Goal: Transaction & Acquisition: Purchase product/service

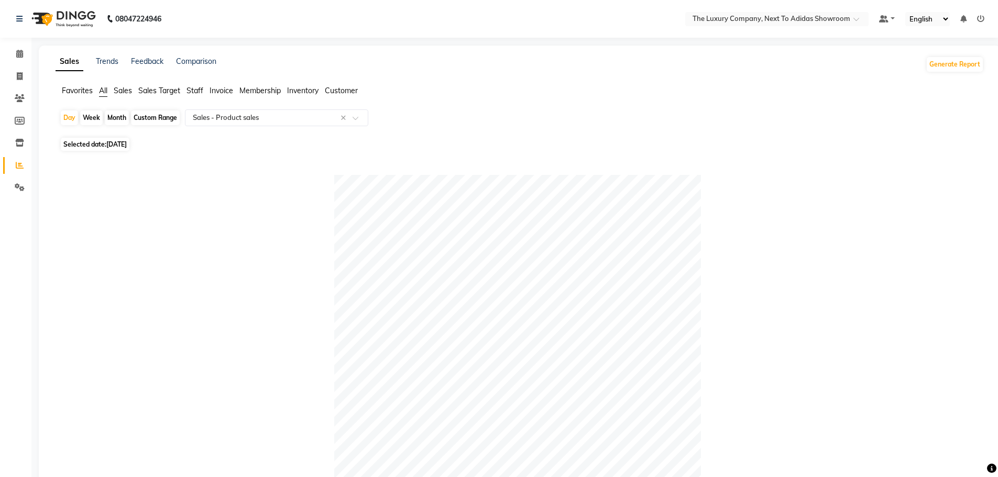
select select "full_report"
select select "csv"
drag, startPoint x: 20, startPoint y: 72, endPoint x: 32, endPoint y: 81, distance: 14.7
click at [20, 73] on icon at bounding box center [20, 76] width 6 height 8
select select "service"
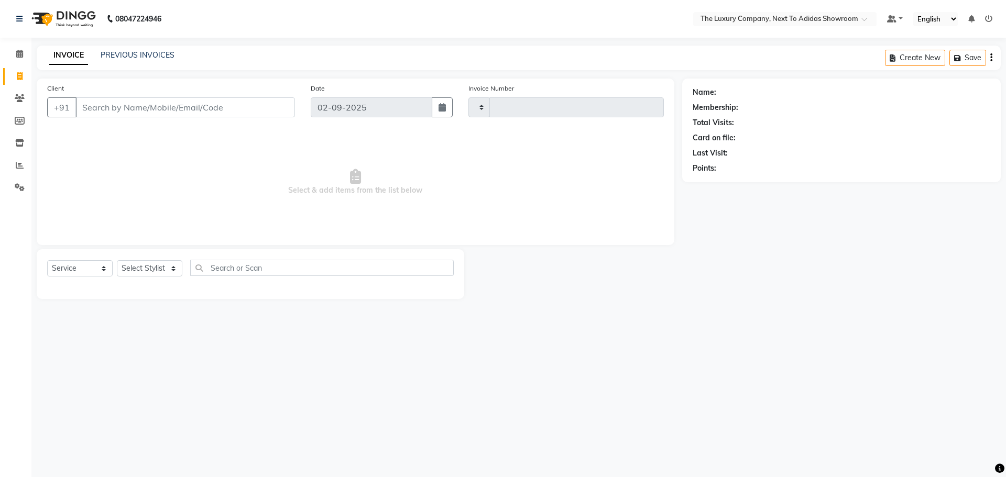
click at [105, 104] on input "Client" at bounding box center [184, 107] width 219 height 20
click at [90, 105] on input "d. sh" at bounding box center [158, 107] width 166 height 20
click at [91, 108] on input "d. sh" at bounding box center [158, 107] width 166 height 20
click at [117, 114] on input "d. sh" at bounding box center [158, 107] width 166 height 20
drag, startPoint x: 93, startPoint y: 110, endPoint x: 33, endPoint y: 124, distance: 61.9
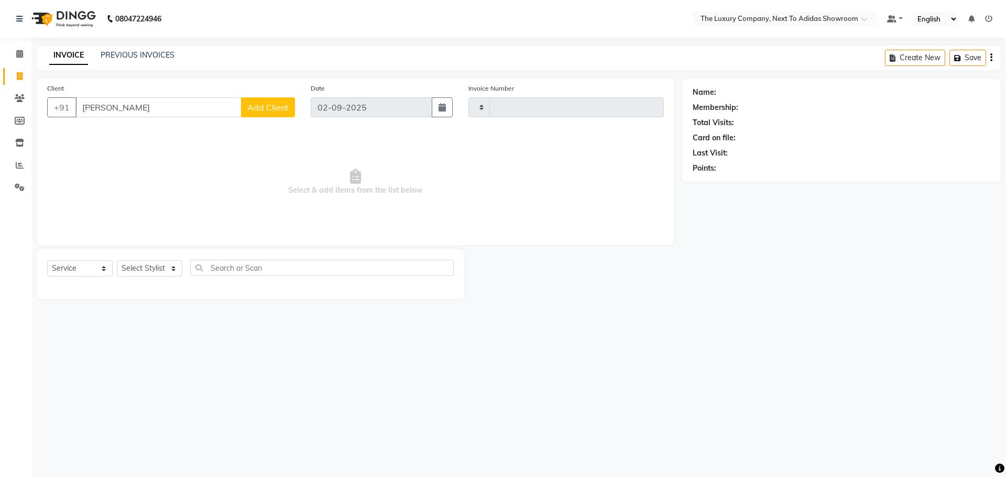
click at [34, 123] on div "Client +91 d. shira Add Client Date 02-09-2025 Invoice Number Select & add item…" at bounding box center [355, 189] width 653 height 221
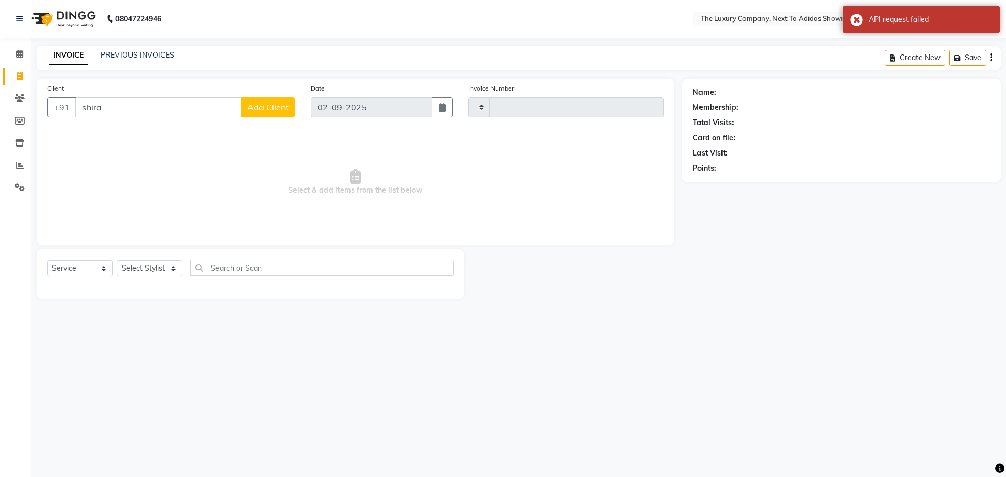
click at [79, 110] on input "shira" at bounding box center [158, 107] width 166 height 20
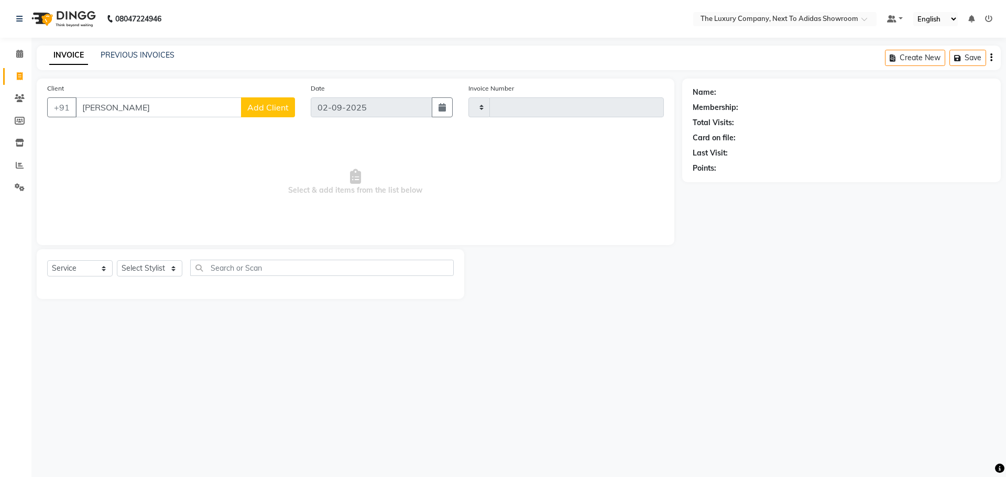
click at [124, 113] on input "d. shira" at bounding box center [158, 107] width 166 height 20
type input "d."
drag, startPoint x: 87, startPoint y: 112, endPoint x: 50, endPoint y: 117, distance: 38.0
click at [50, 117] on div "+91 d." at bounding box center [171, 107] width 248 height 20
type input "D. S"
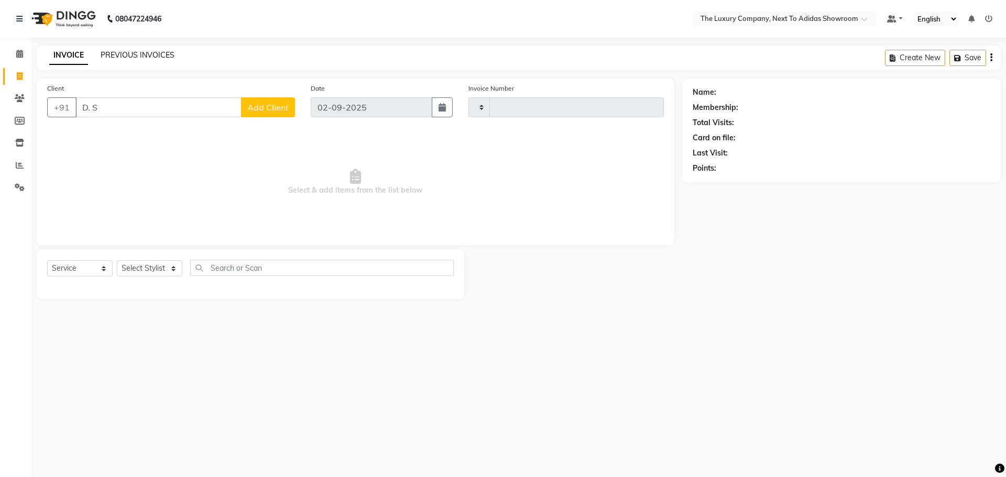
click at [130, 51] on link "PREVIOUS INVOICES" at bounding box center [138, 54] width 74 height 9
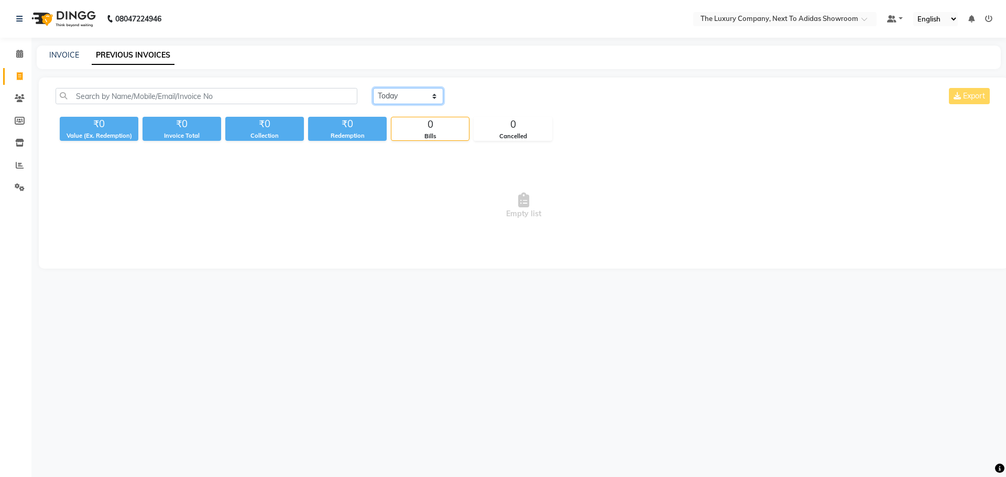
click at [387, 97] on select "Today Yesterday Custom Range" at bounding box center [408, 96] width 70 height 16
select select "yesterday"
click at [373, 88] on select "Today Yesterday Custom Range" at bounding box center [408, 96] width 70 height 16
click at [421, 98] on select "Today Yesterday Custom Range" at bounding box center [408, 96] width 70 height 16
click at [373, 88] on select "Today Yesterday Custom Range" at bounding box center [408, 96] width 70 height 16
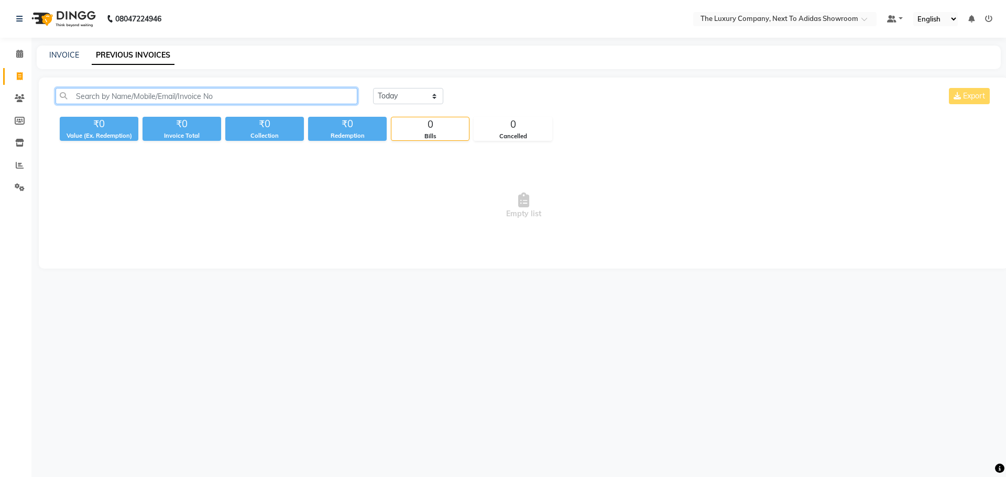
click at [189, 97] on input "text" at bounding box center [207, 96] width 302 height 16
click at [21, 94] on icon at bounding box center [20, 98] width 10 height 8
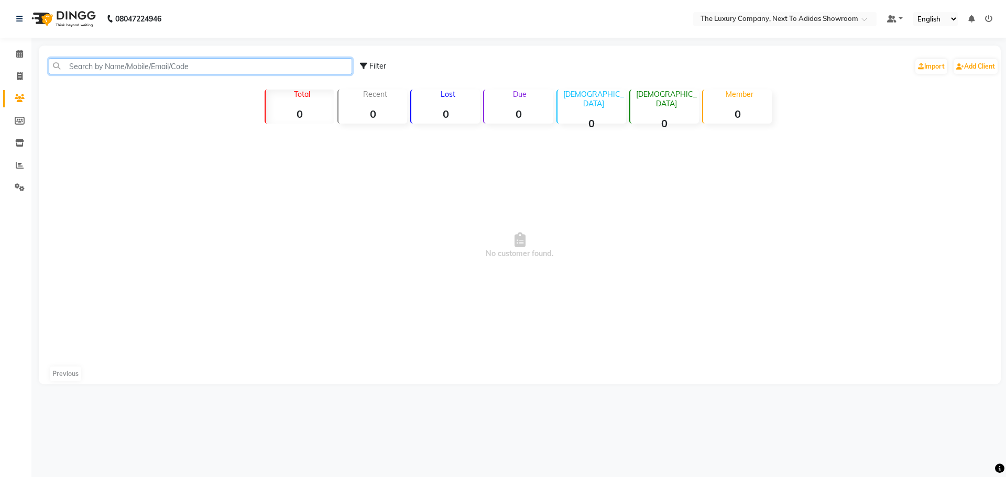
click at [146, 64] on input "text" at bounding box center [200, 66] width 303 height 16
type input "D. S"
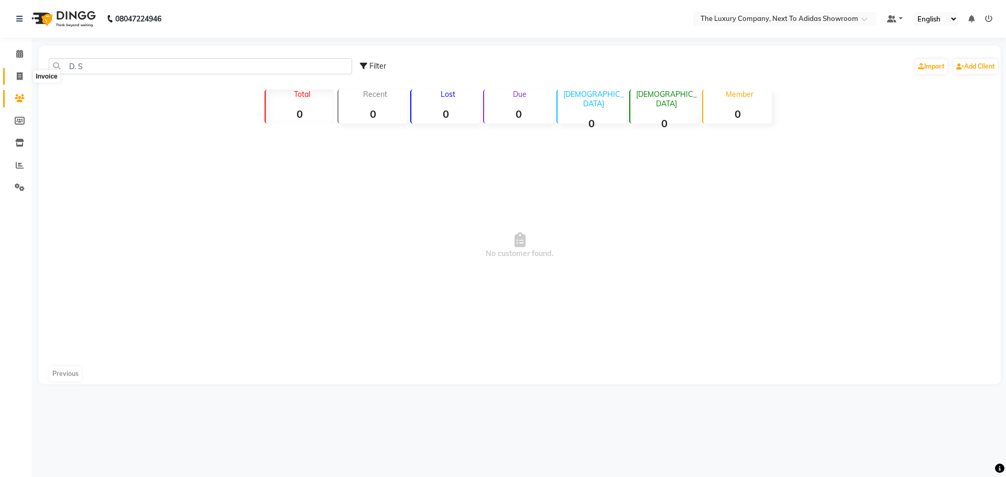
click at [28, 76] on span at bounding box center [19, 77] width 18 height 12
select select "service"
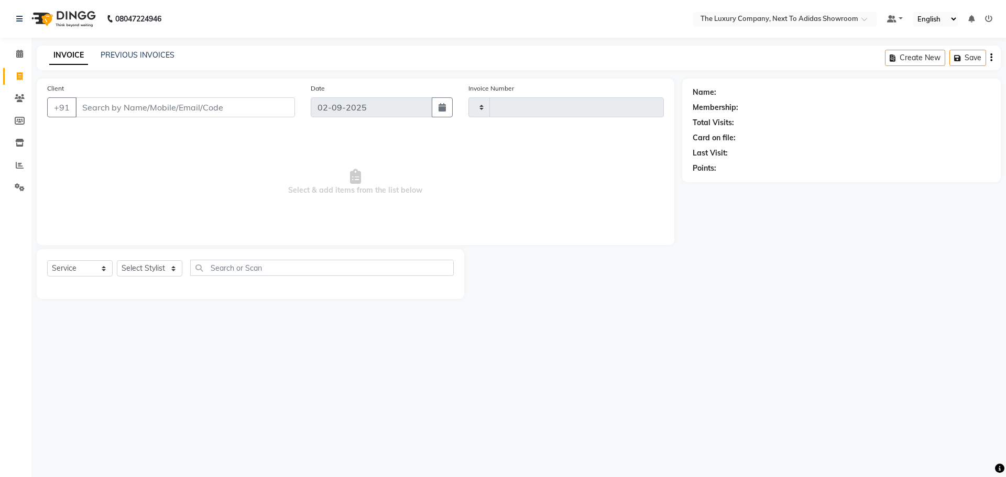
click at [112, 106] on input "Client" at bounding box center [184, 107] width 219 height 20
click at [113, 116] on input "Client" at bounding box center [184, 107] width 219 height 20
type input "D. S"
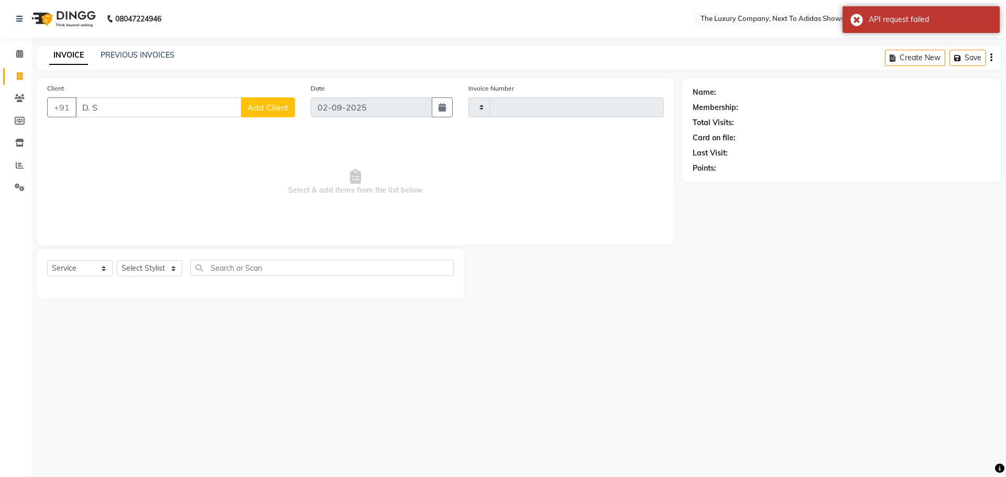
drag, startPoint x: 104, startPoint y: 115, endPoint x: 42, endPoint y: 127, distance: 63.0
click at [42, 126] on div "Client +91 D. S Add Client Date 02-09-2025 Invoice Number Select & add items fr…" at bounding box center [355, 162] width 637 height 167
click at [902, 310] on main "INVOICE PREVIOUS INVOICES Create New Save Client +91 Date 02-09-2025 Invoice Nu…" at bounding box center [518, 180] width 974 height 269
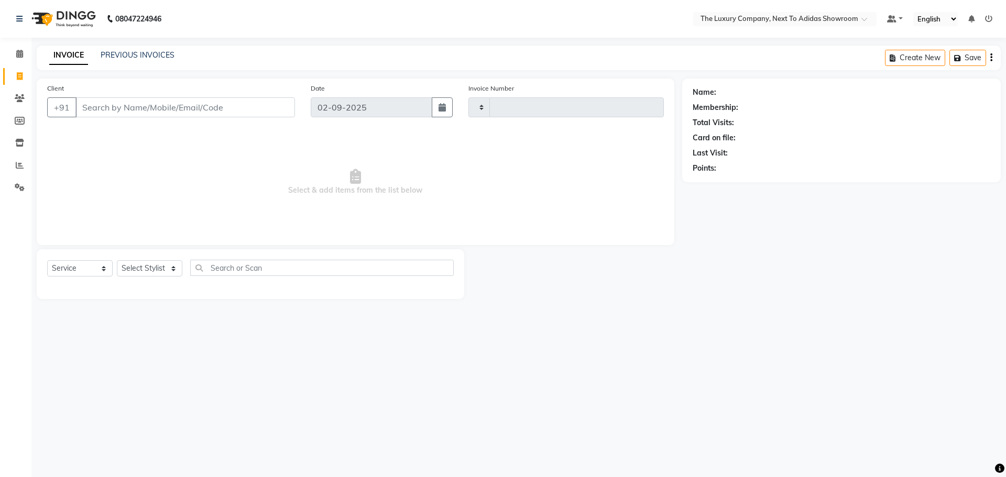
drag, startPoint x: 549, startPoint y: 170, endPoint x: 393, endPoint y: 316, distance: 214.6
click at [422, 325] on div "08047224946 Select Location × The Luxury Company, Next To Adidas Showroom Defau…" at bounding box center [503, 238] width 1006 height 477
click at [120, 106] on input "Client" at bounding box center [184, 107] width 219 height 20
type input "D. SHIRA"
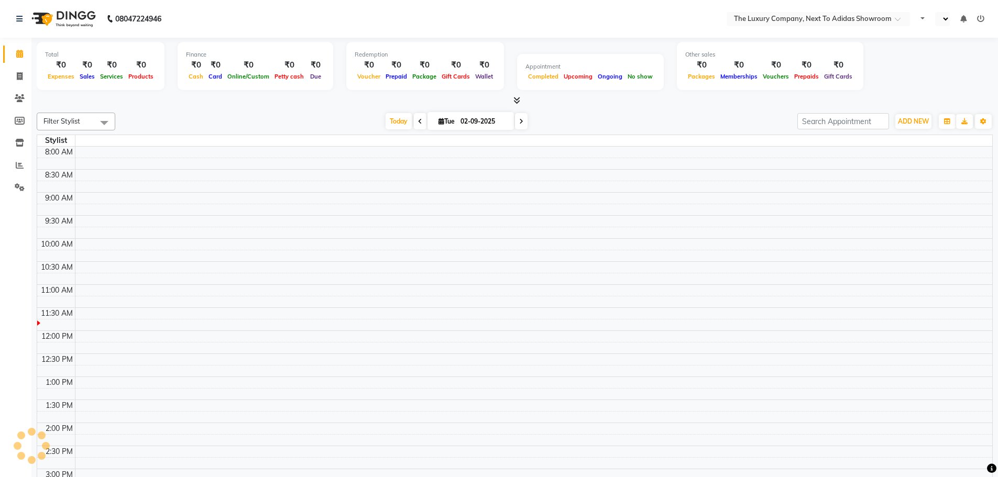
select select "en"
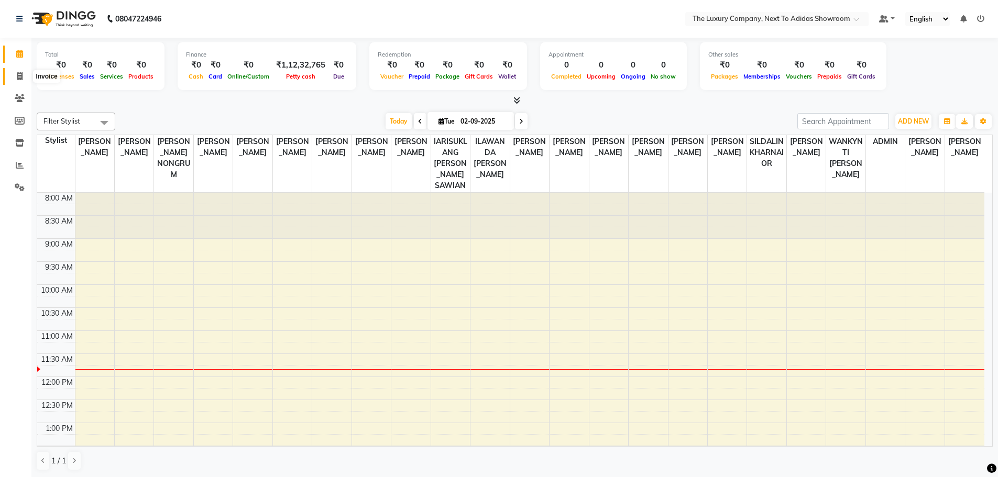
click at [18, 77] on icon at bounding box center [20, 76] width 6 height 8
select select "service"
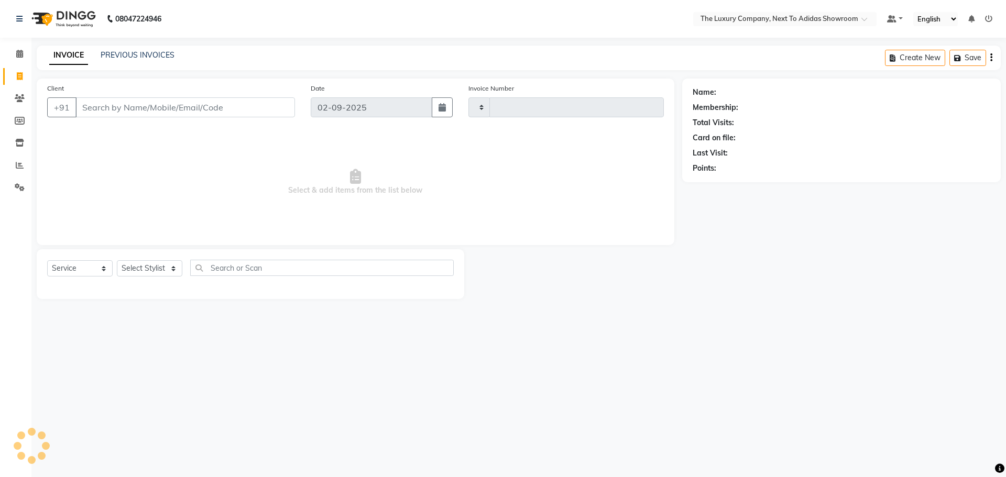
type input "5572"
select select "6828"
click at [156, 105] on input "Client" at bounding box center [184, 107] width 219 height 20
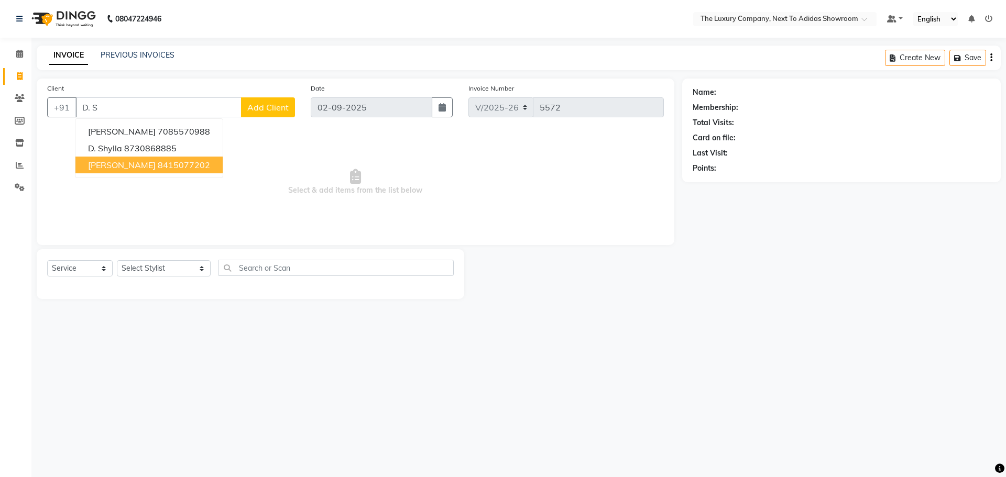
click at [158, 161] on ngb-highlight "8415077202" at bounding box center [184, 165] width 52 height 10
type input "8415077202"
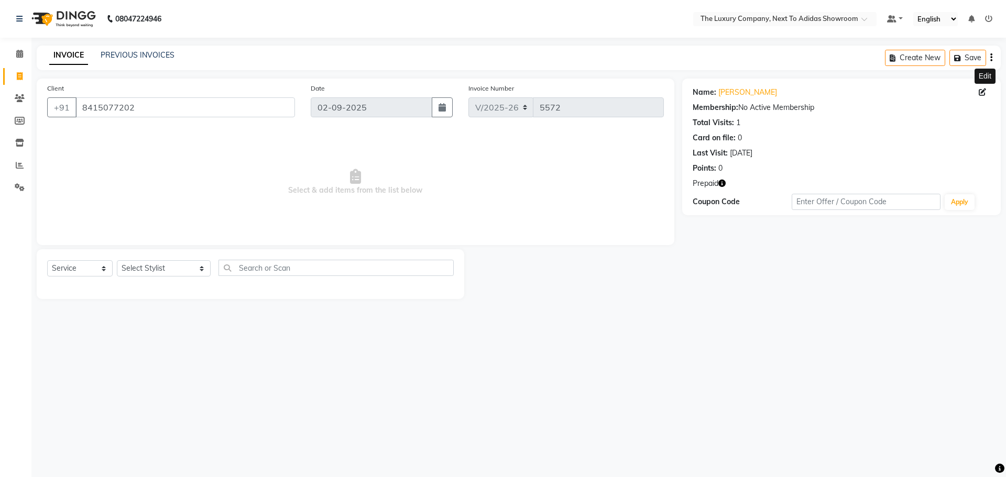
click at [984, 92] on icon at bounding box center [981, 92] width 7 height 7
select select "[DEMOGRAPHIC_DATA]"
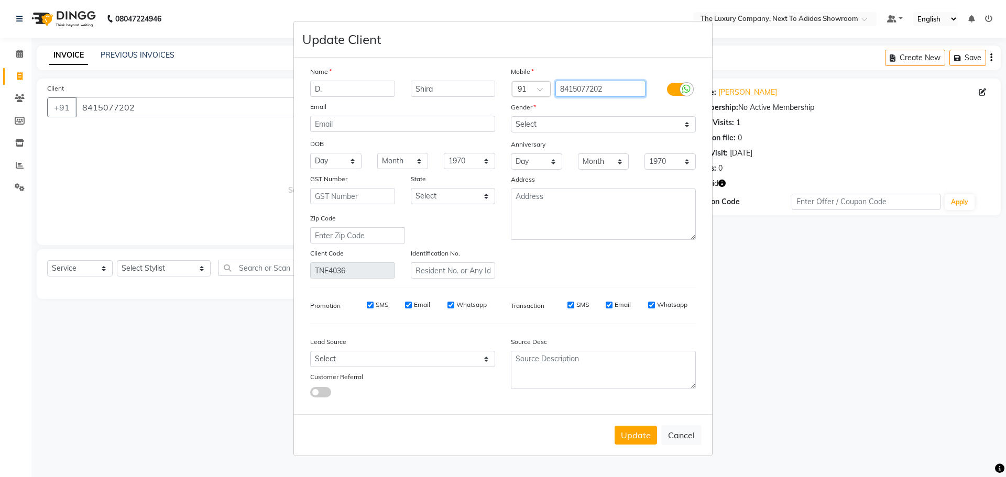
click at [612, 89] on input "8415077202" at bounding box center [600, 89] width 91 height 16
type input "8415077203"
click at [632, 435] on button "Update" at bounding box center [635, 435] width 42 height 19
type input "8415077203"
select select
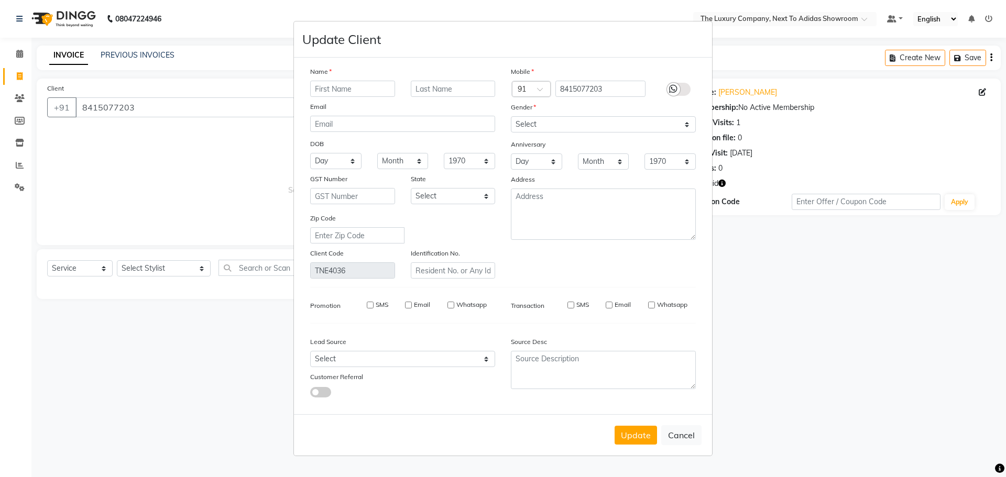
select select
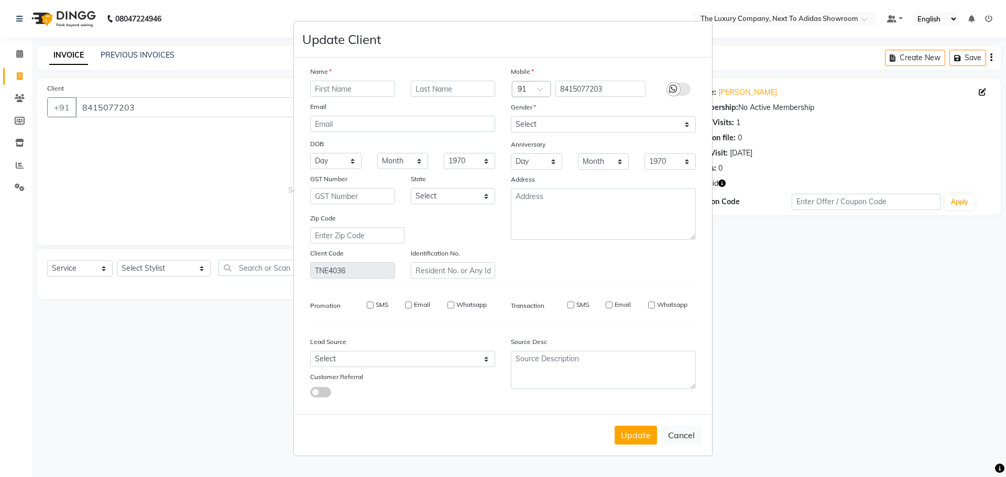
select select
checkbox input "false"
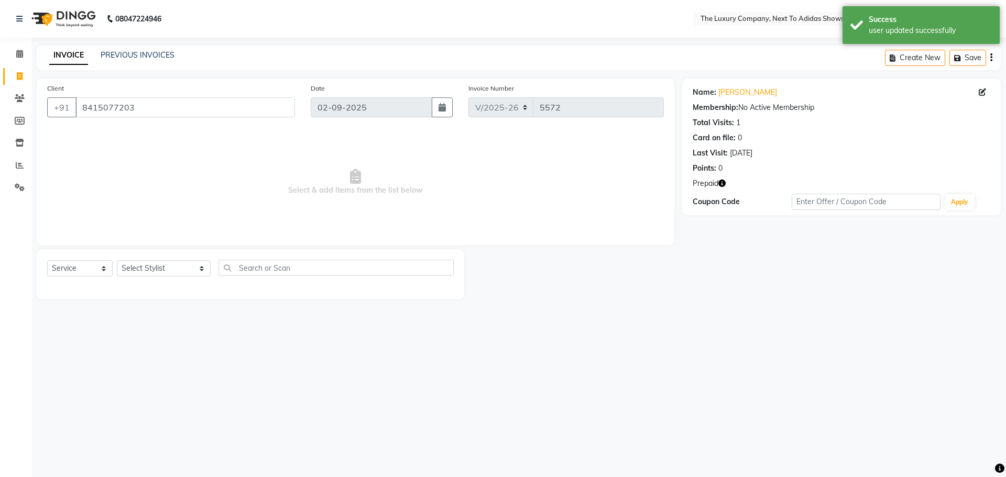
click at [721, 184] on icon "button" at bounding box center [721, 183] width 7 height 7
drag, startPoint x: 661, startPoint y: 339, endPoint x: 1005, endPoint y: 46, distance: 452.2
click at [661, 339] on div "08047224946 Select Location × The Luxury Company, Next To Adidas Showroom Defau…" at bounding box center [503, 238] width 1006 height 477
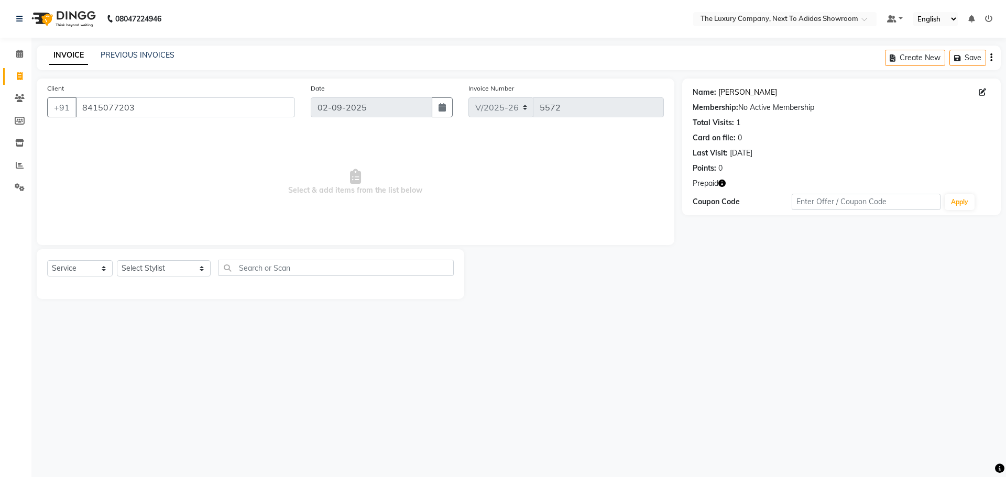
click at [741, 93] on link "D. Shira" at bounding box center [747, 92] width 59 height 11
click at [148, 107] on input "8415077203" at bounding box center [184, 107] width 219 height 20
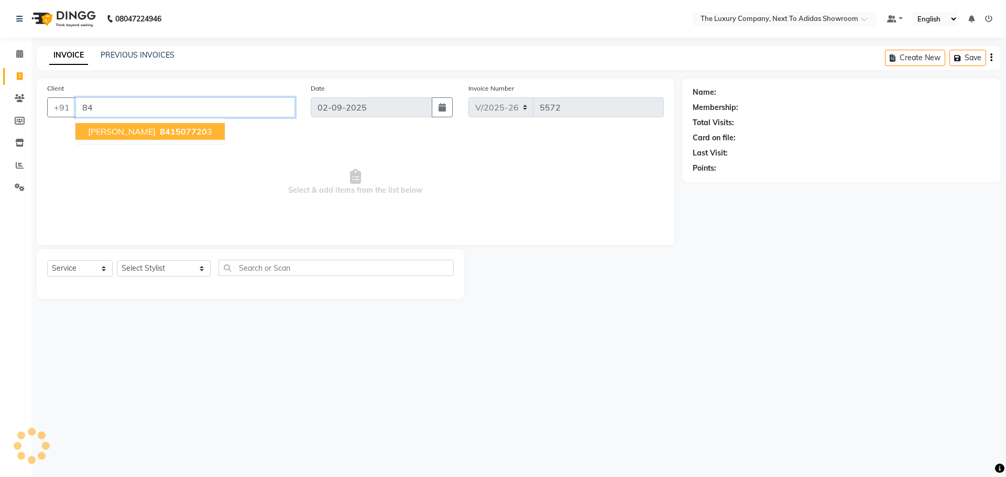
type input "8"
click at [153, 130] on span "[PERSON_NAME]" at bounding box center [122, 131] width 68 height 10
type input "8787584985"
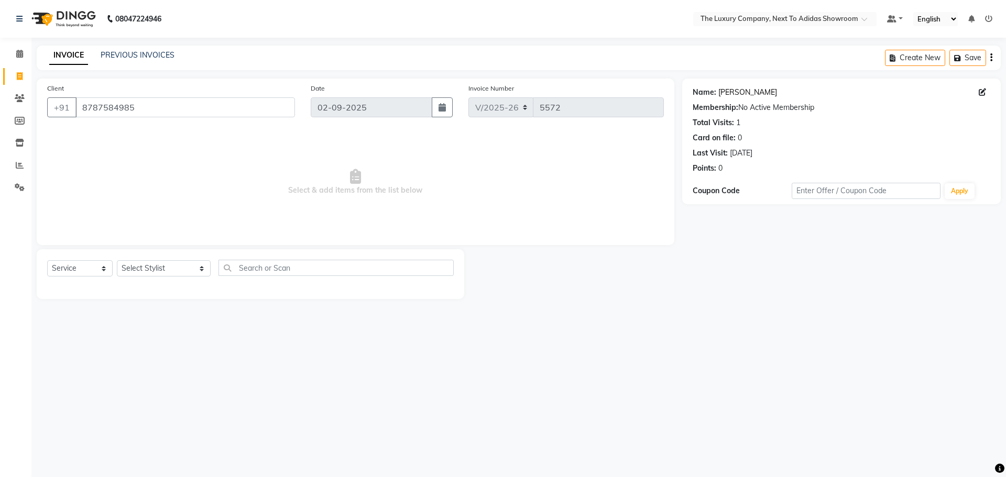
click at [757, 92] on link "[PERSON_NAME]" at bounding box center [747, 92] width 59 height 11
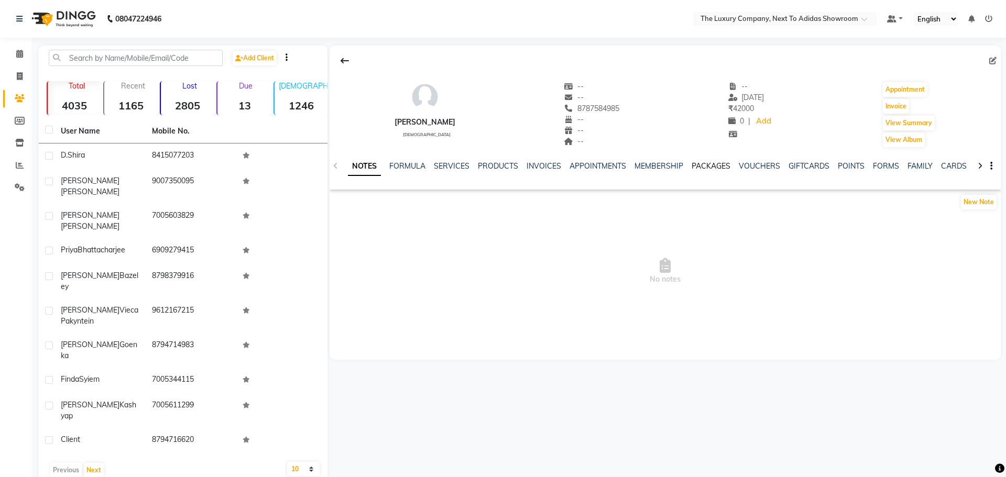
click at [702, 164] on link "PACKAGES" at bounding box center [710, 165] width 39 height 9
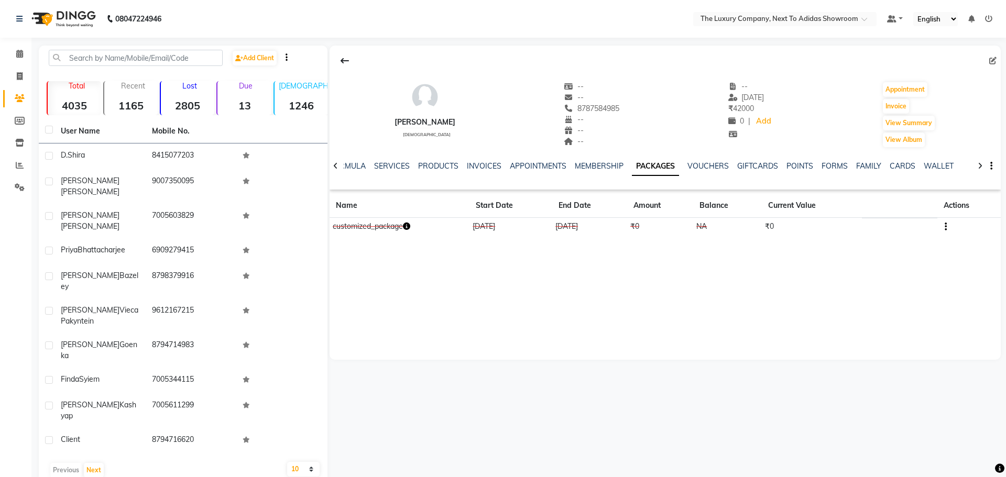
click at [410, 226] on icon "button" at bounding box center [406, 226] width 7 height 7
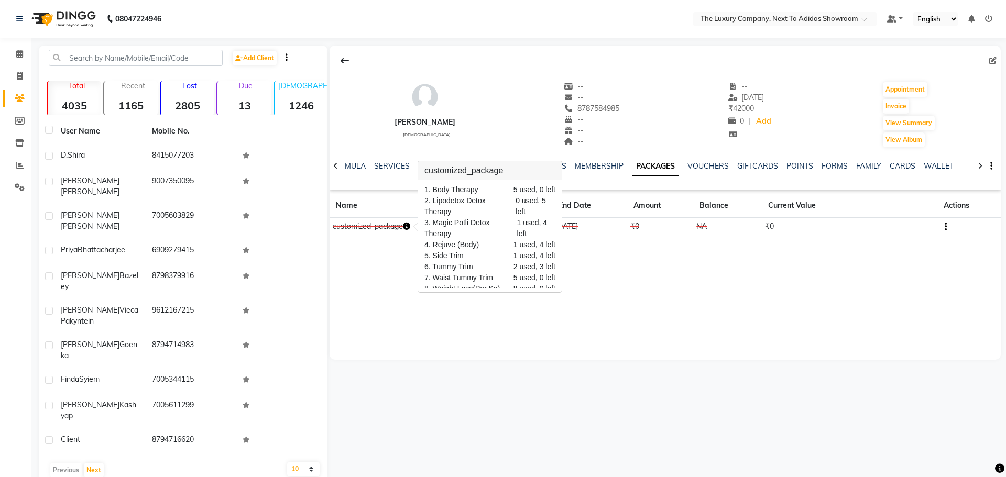
scroll to position [6, 0]
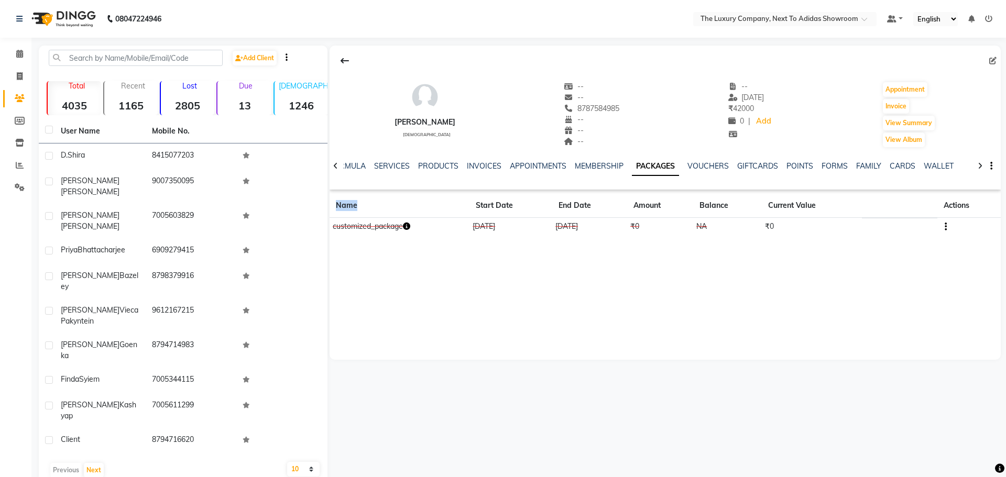
click at [550, 283] on div "[PERSON_NAME] [DEMOGRAPHIC_DATA] -- -- 8787584985 -- -- -- -- [DATE] ₹ 42000 0 …" at bounding box center [664, 203] width 671 height 314
click at [161, 59] on input "text" at bounding box center [136, 58] width 174 height 16
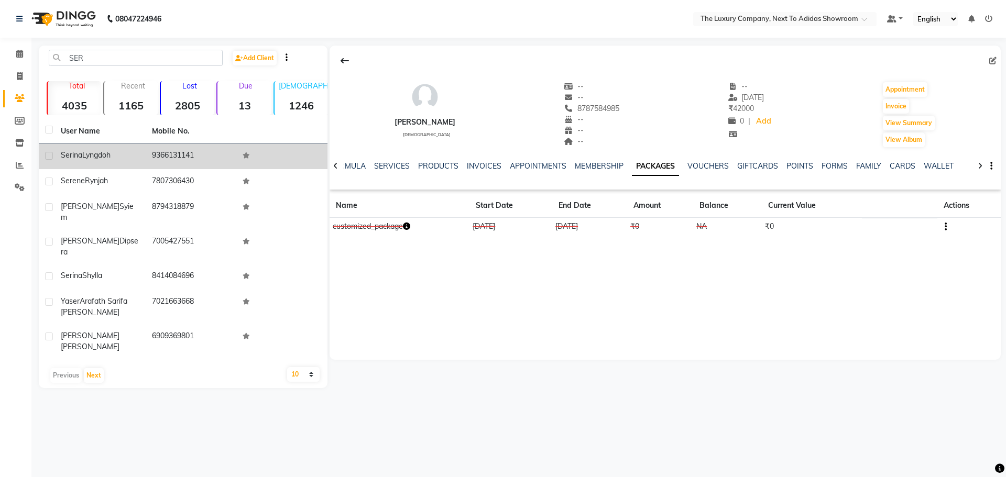
click at [185, 156] on td "9366131141" at bounding box center [191, 157] width 91 height 26
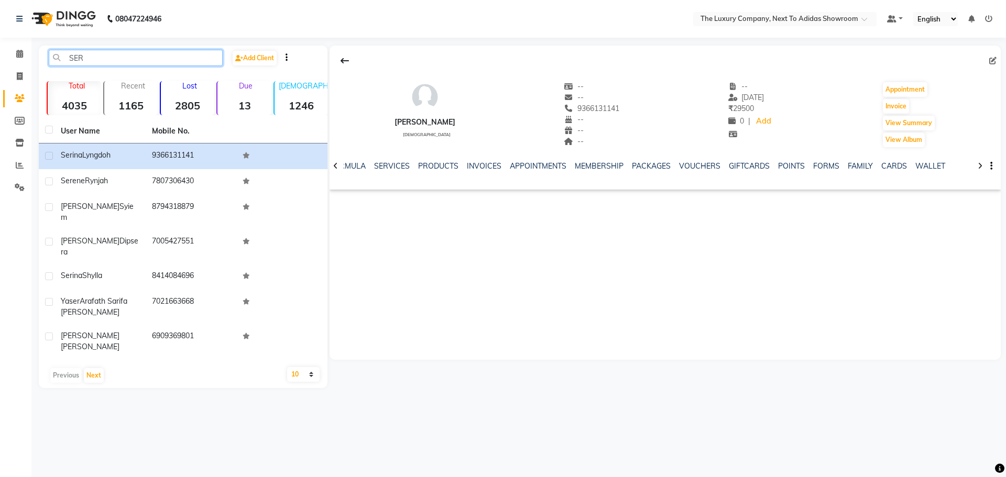
click at [126, 52] on input "SER" at bounding box center [136, 58] width 174 height 16
type input "S"
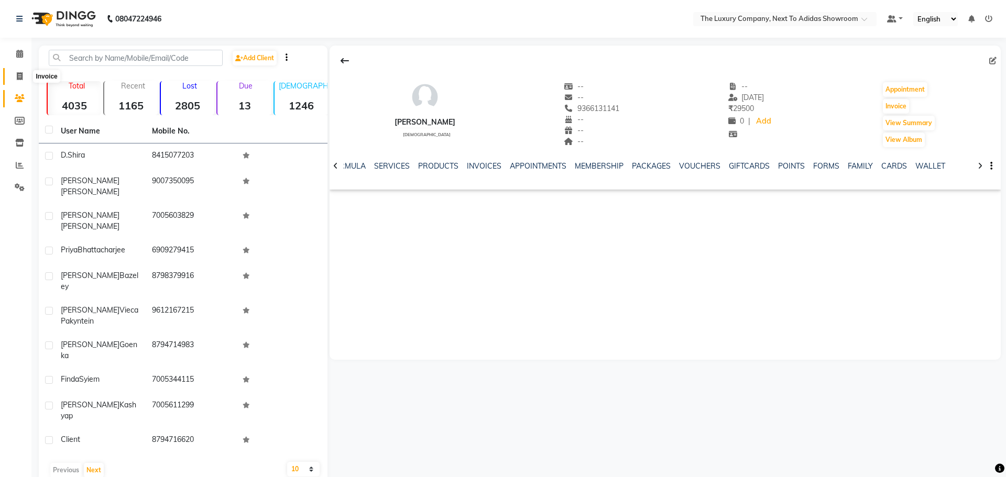
click at [17, 72] on icon at bounding box center [20, 76] width 6 height 8
select select "6828"
select select "service"
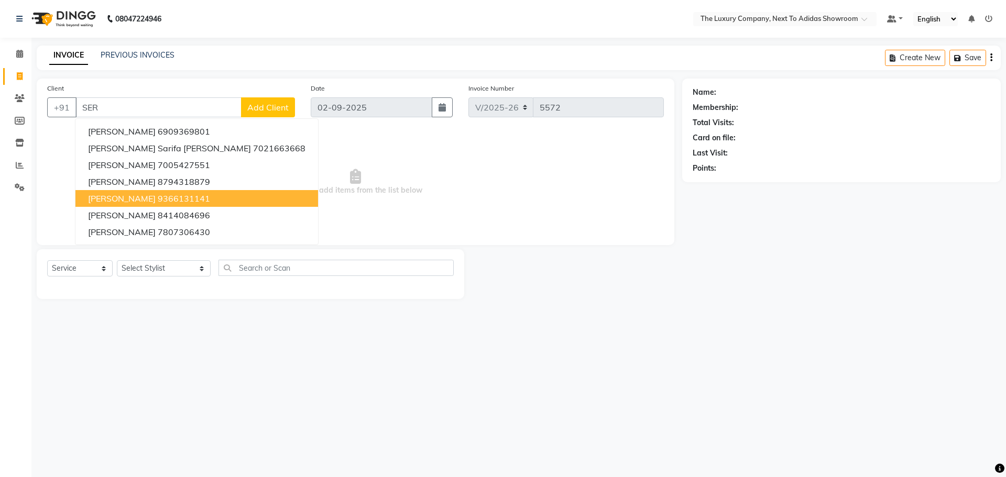
click at [139, 198] on span "[PERSON_NAME]" at bounding box center [122, 198] width 68 height 10
type input "9366131141"
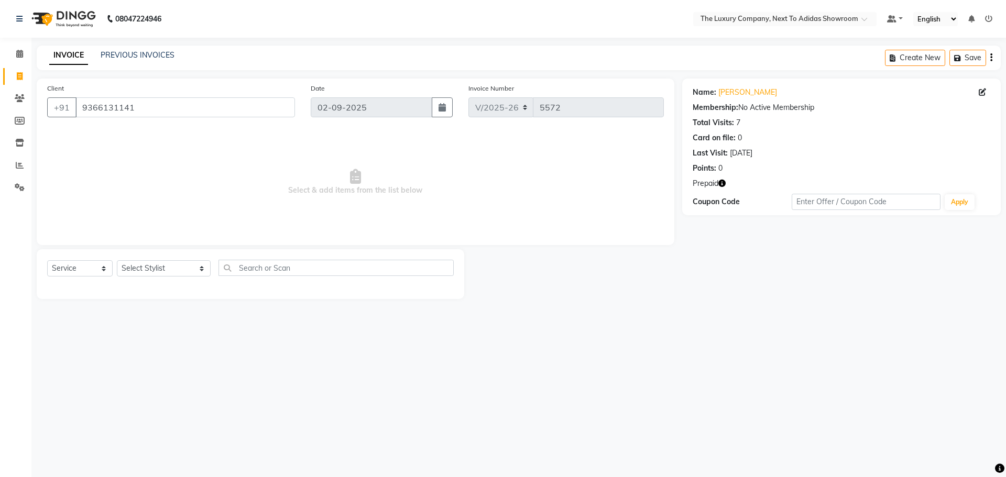
click at [721, 180] on icon "button" at bounding box center [721, 183] width 7 height 7
click at [680, 307] on main "INVOICE PREVIOUS INVOICES Create New Save Client [PHONE_NUMBER] Date [DATE] Inv…" at bounding box center [518, 180] width 974 height 269
